Goal: Task Accomplishment & Management: Use online tool/utility

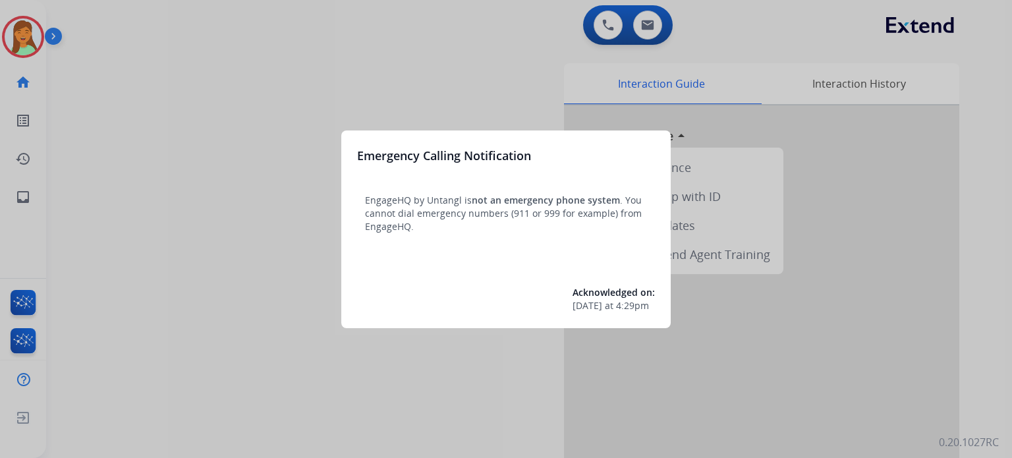
click at [182, 367] on div at bounding box center [506, 229] width 1012 height 458
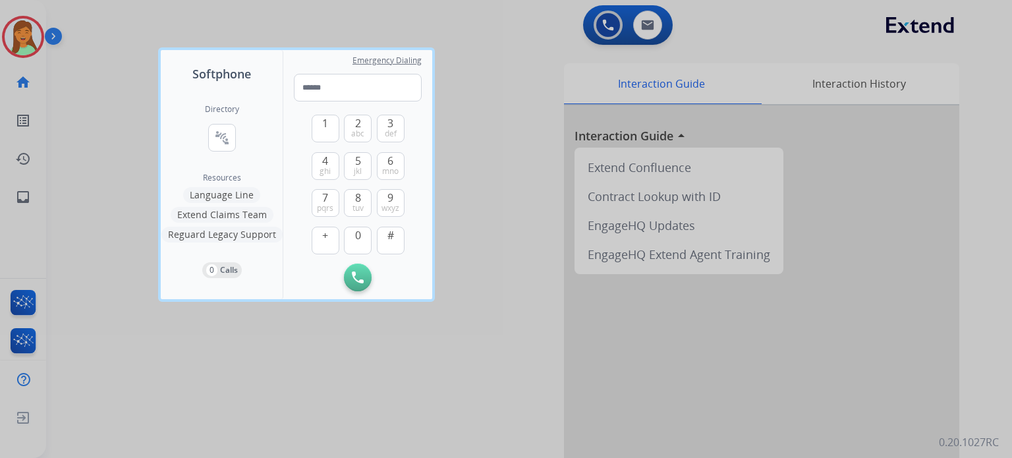
click at [208, 382] on div at bounding box center [506, 229] width 1012 height 458
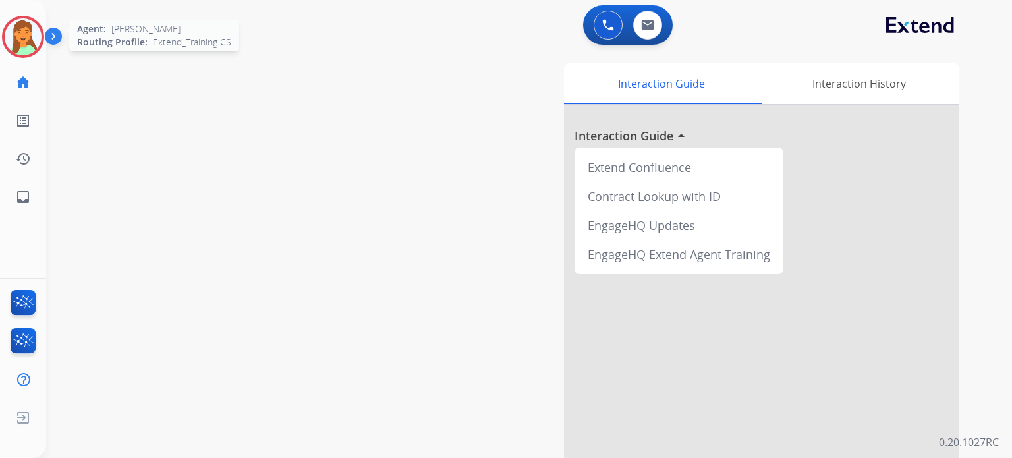
click at [29, 39] on img at bounding box center [23, 36] width 37 height 37
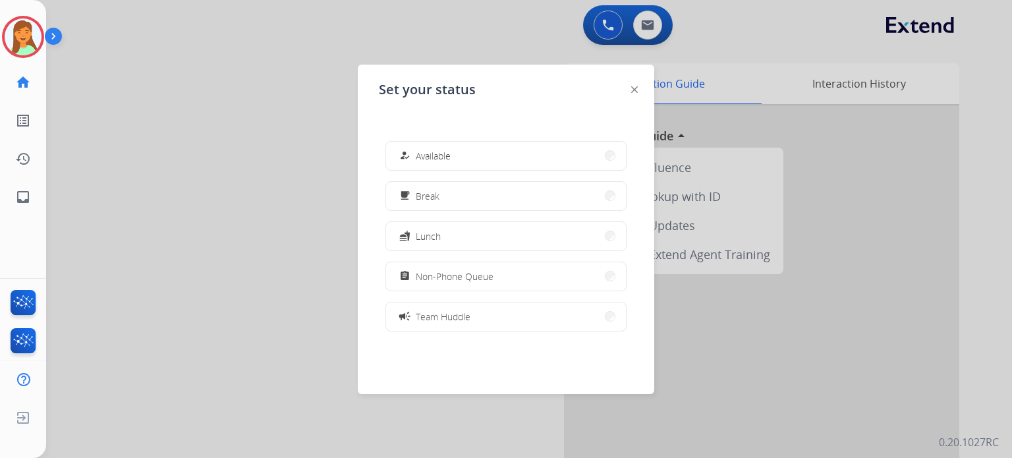
drag, startPoint x: 444, startPoint y: 280, endPoint x: 428, endPoint y: 292, distance: 19.8
click at [444, 280] on span "Non-Phone Queue" at bounding box center [455, 277] width 78 height 14
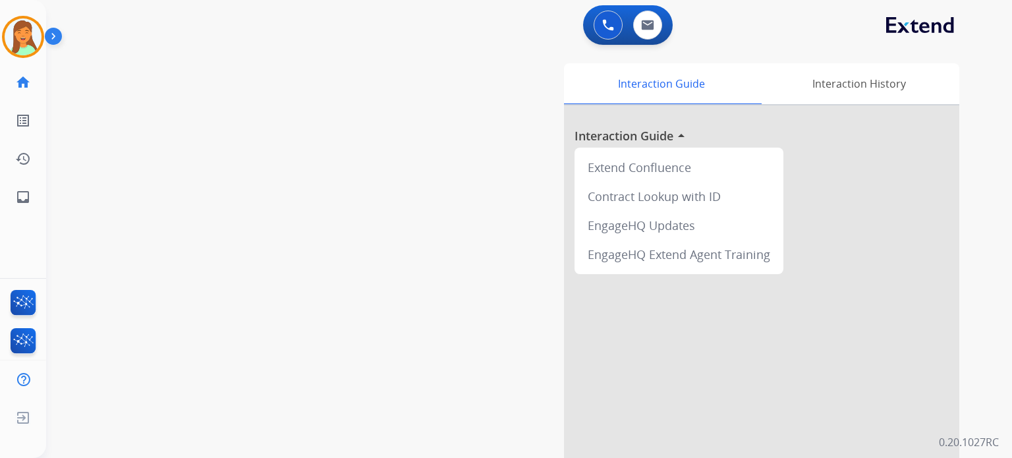
click at [235, 337] on div "swap_horiz Break voice bridge close_fullscreen Connect 3-Way Call merge_type Se…" at bounding box center [513, 322] width 934 height 550
click at [31, 295] on img at bounding box center [23, 305] width 31 height 30
